Goal: Information Seeking & Learning: Learn about a topic

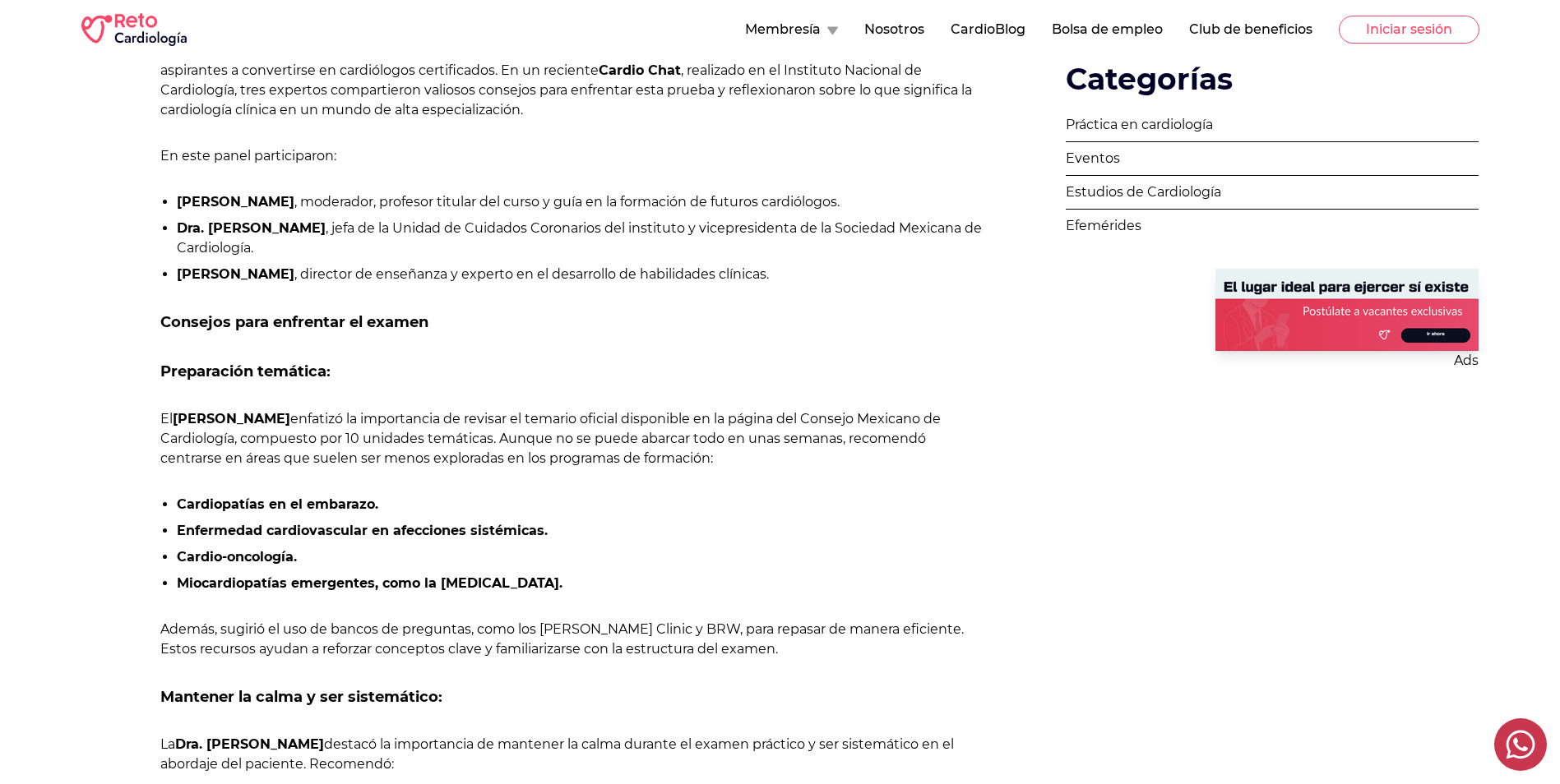
scroll to position [823, 0]
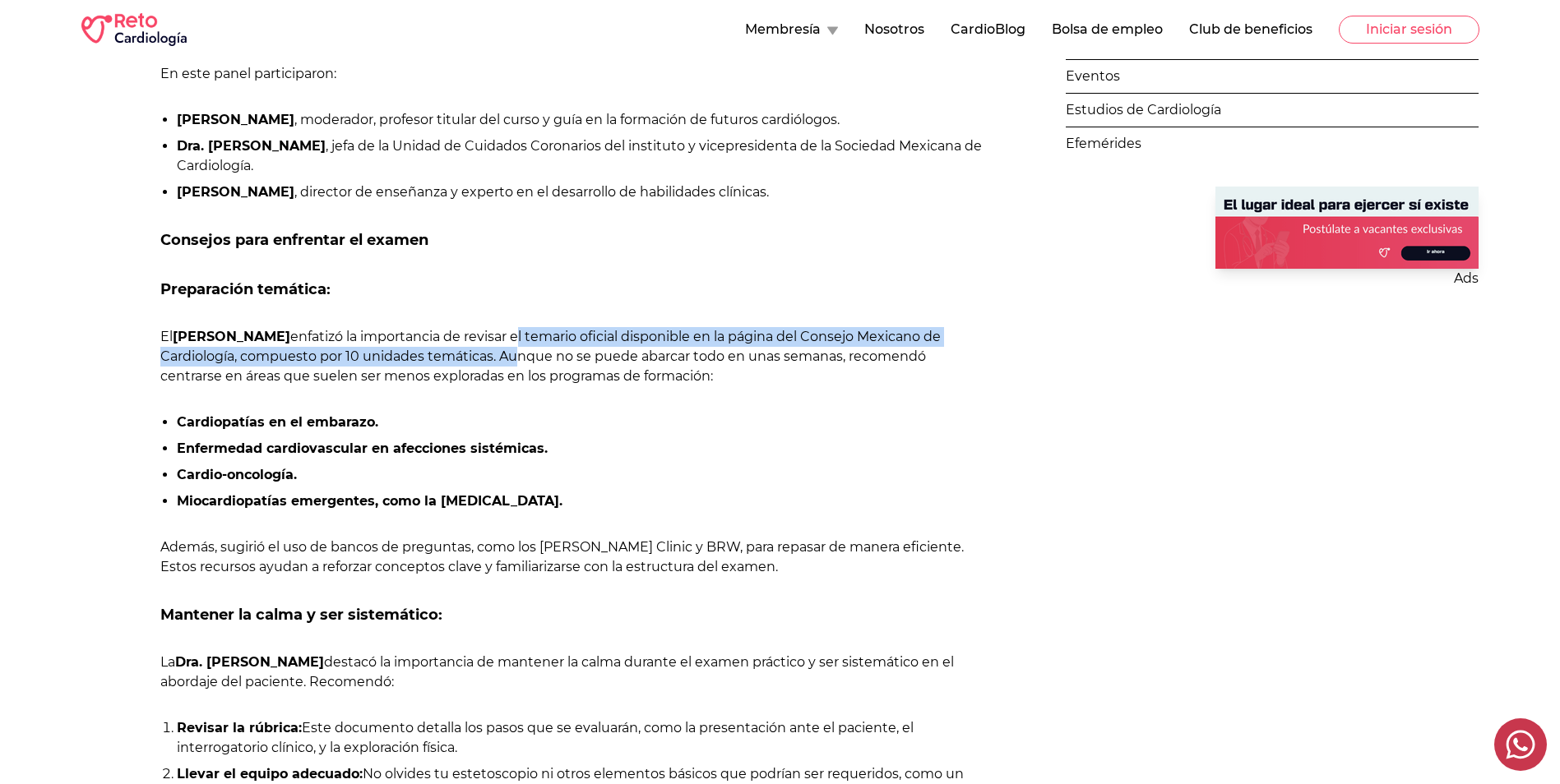
drag, startPoint x: 513, startPoint y: 337, endPoint x: 505, endPoint y: 357, distance: 21.5
click at [505, 357] on p "El [PERSON_NAME] enfatizó la importancia de revisar el temario oficial disponib…" at bounding box center [573, 357] width 826 height 60
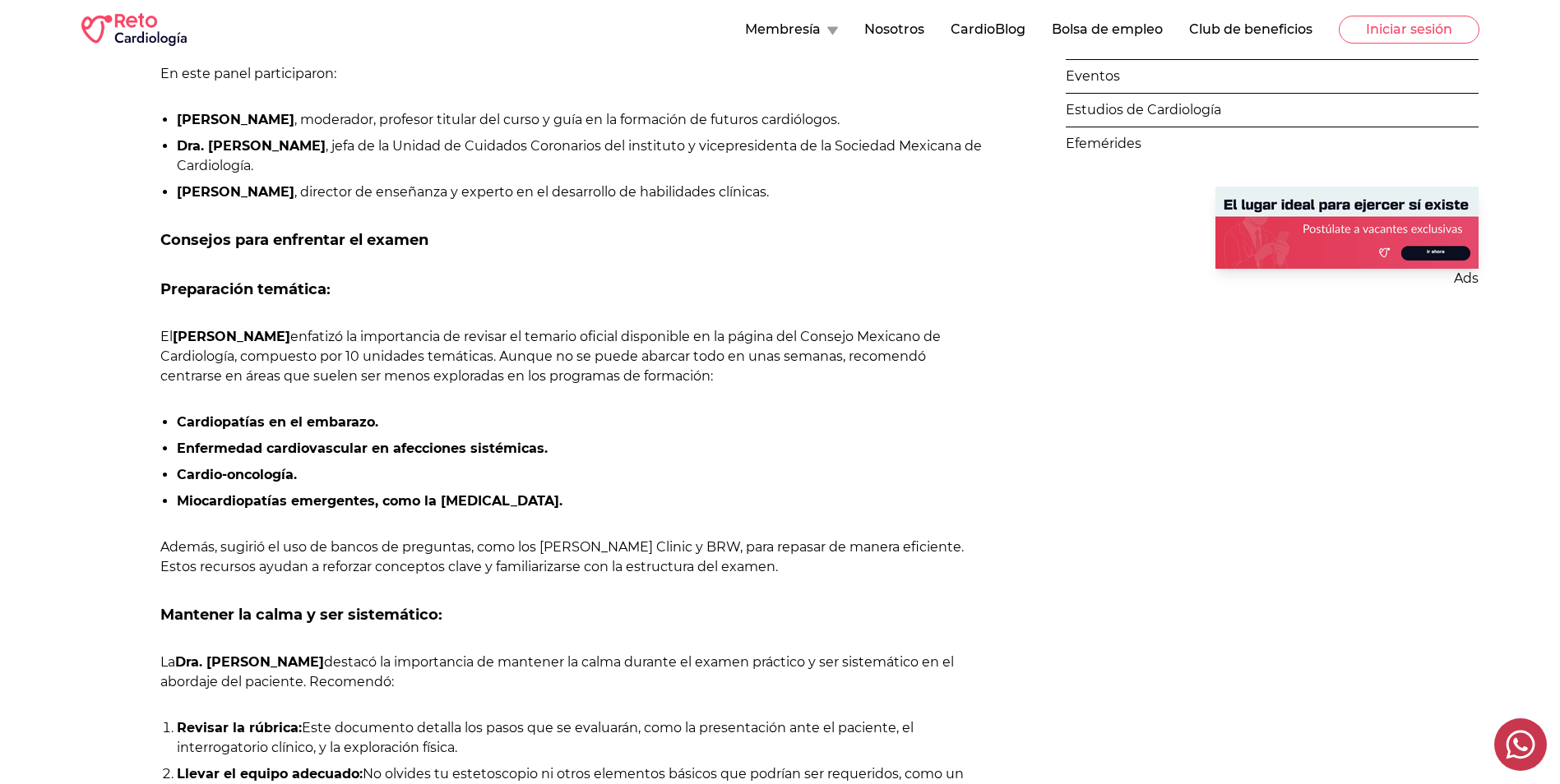
drag, startPoint x: 505, startPoint y: 357, endPoint x: 651, endPoint y: 380, distance: 147.8
click at [651, 379] on p "El [PERSON_NAME] enfatizó la importancia de revisar el temario oficial disponib…" at bounding box center [573, 357] width 826 height 60
drag, startPoint x: 377, startPoint y: 377, endPoint x: 754, endPoint y: 378, distance: 377.0
click at [754, 378] on p "El [PERSON_NAME] enfatizó la importancia de revisar el temario oficial disponib…" at bounding box center [573, 357] width 826 height 60
drag, startPoint x: 754, startPoint y: 378, endPoint x: 609, endPoint y: 423, distance: 151.8
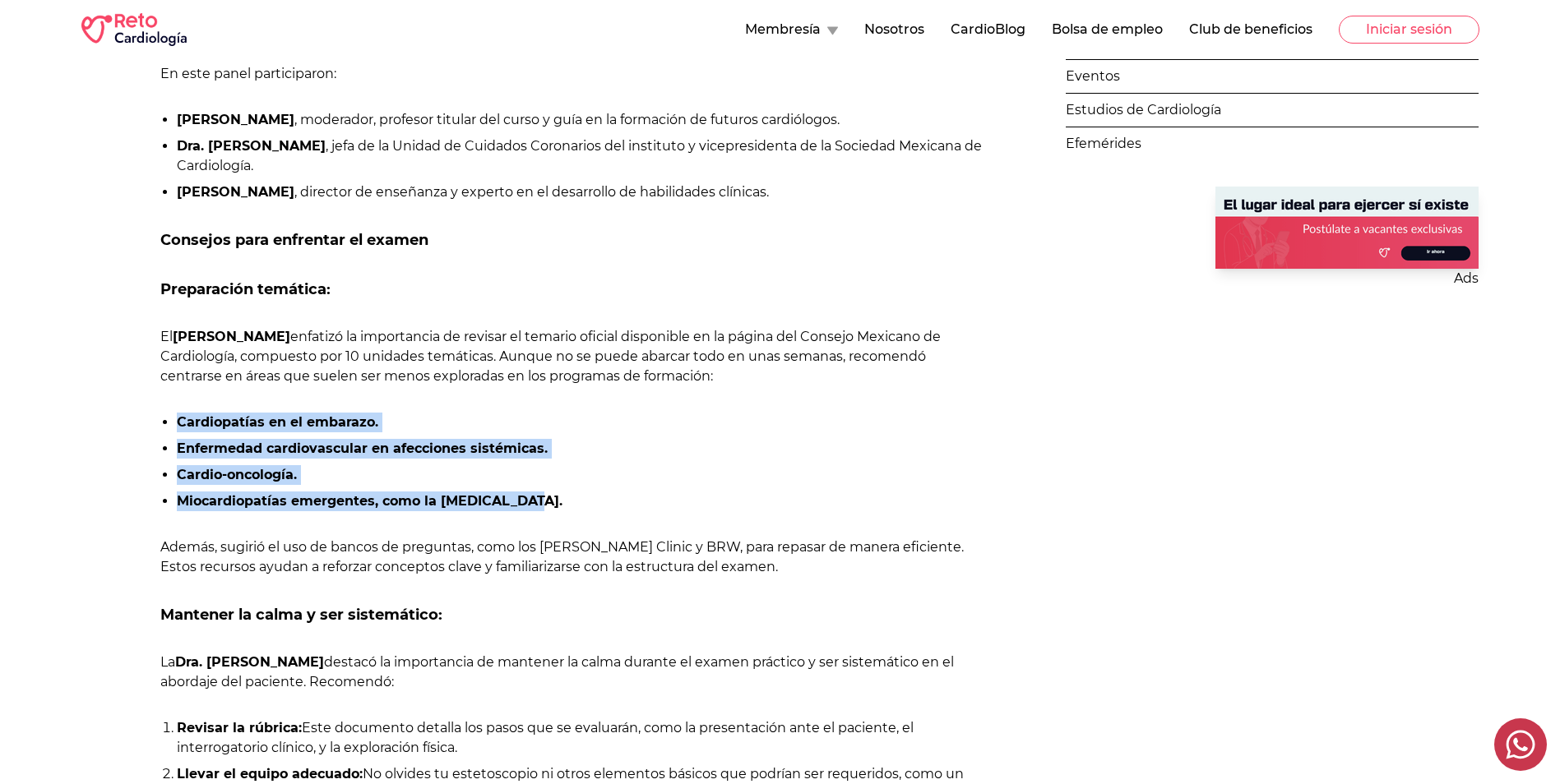
drag, startPoint x: 171, startPoint y: 414, endPoint x: 581, endPoint y: 496, distance: 418.1
click at [581, 496] on ul "Cardiopatías en el embarazo. Enfermedad cardiovascular en afecciones sistémicas…" at bounding box center [573, 462] width 826 height 99
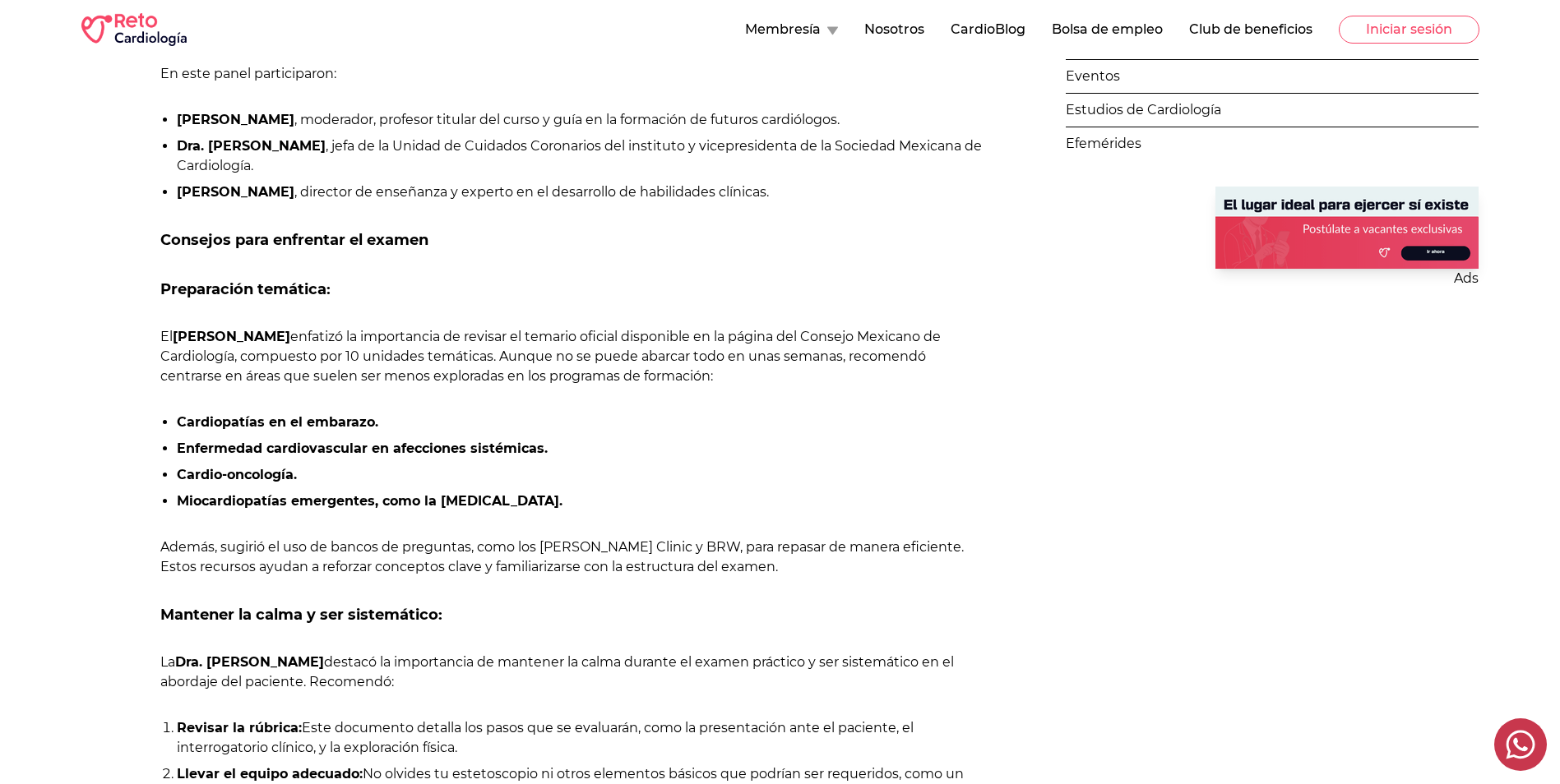
drag, startPoint x: 581, startPoint y: 496, endPoint x: 561, endPoint y: 524, distance: 34.4
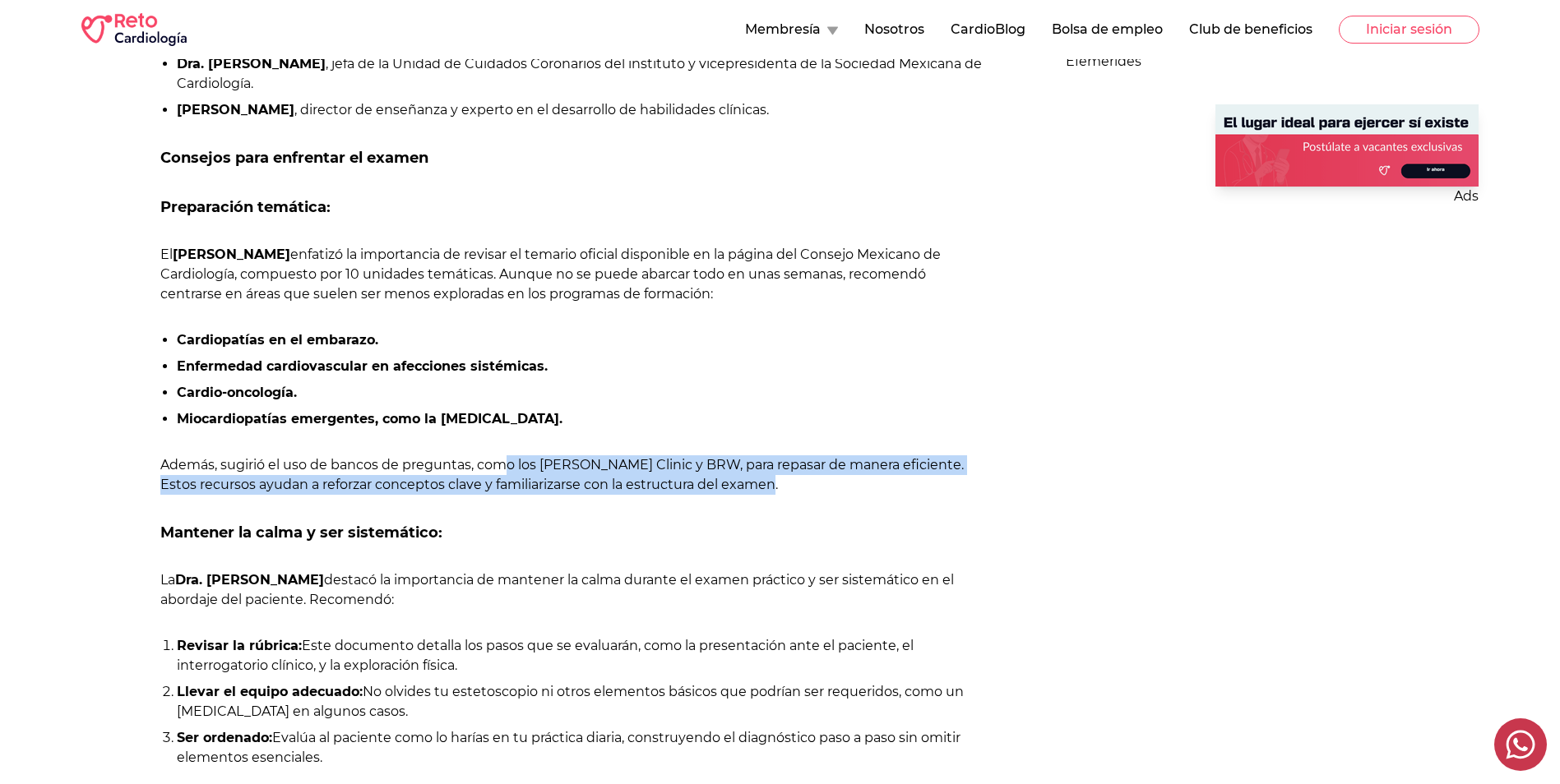
drag, startPoint x: 505, startPoint y: 458, endPoint x: 791, endPoint y: 490, distance: 287.8
click at [791, 490] on p "Además, sugirió el uso de bancos de preguntas, como los [PERSON_NAME] Clinic y …" at bounding box center [573, 475] width 826 height 39
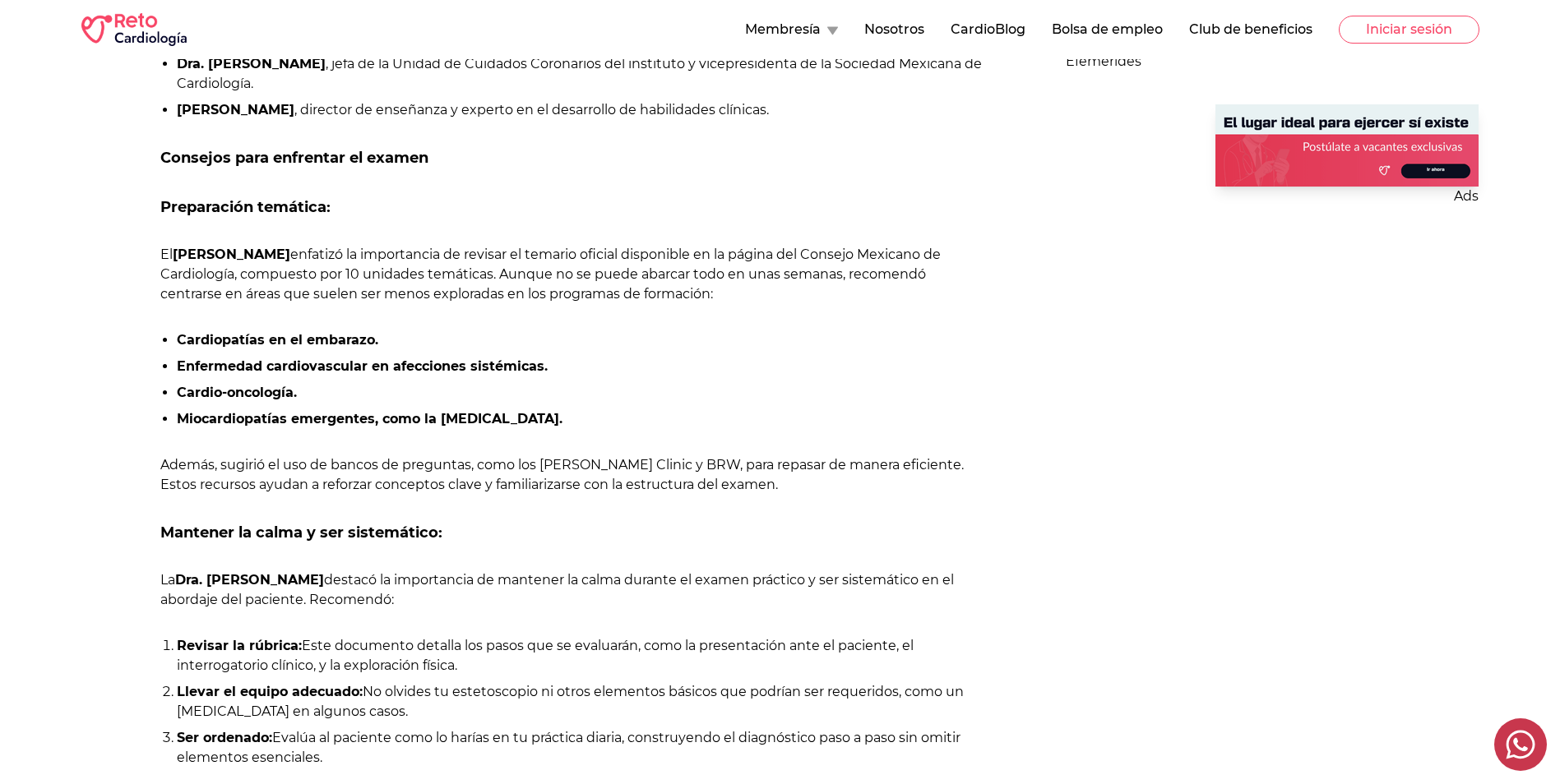
drag, startPoint x: 791, startPoint y: 490, endPoint x: 595, endPoint y: 569, distance: 211.3
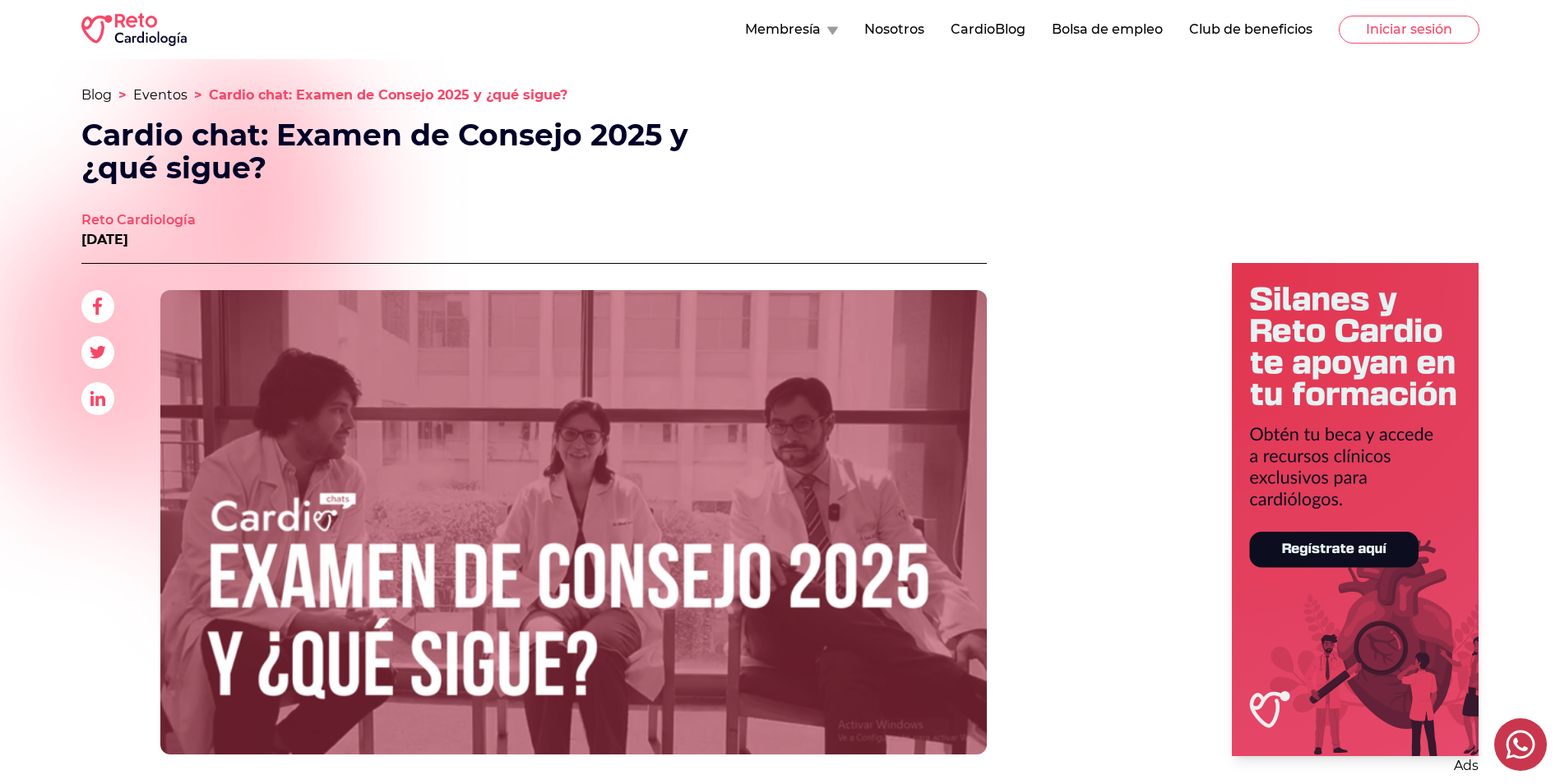
scroll to position [247, 0]
